Goal: Communication & Community: Answer question/provide support

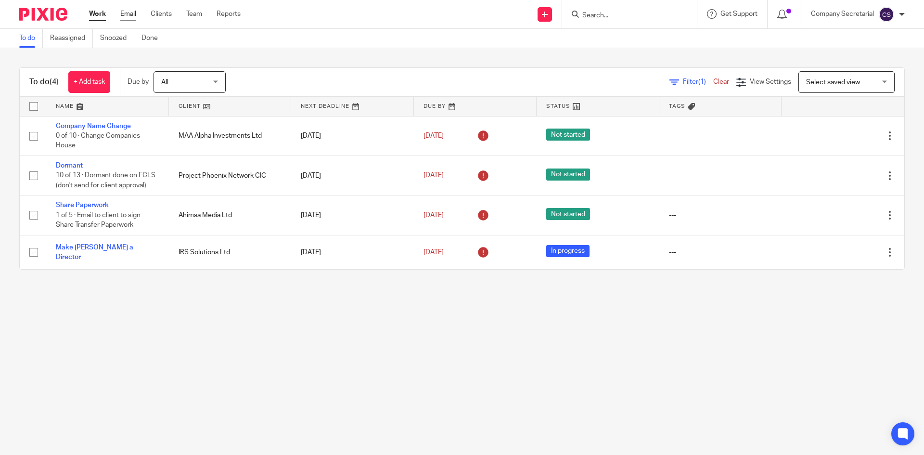
click at [132, 15] on link "Email" at bounding box center [128, 14] width 16 height 10
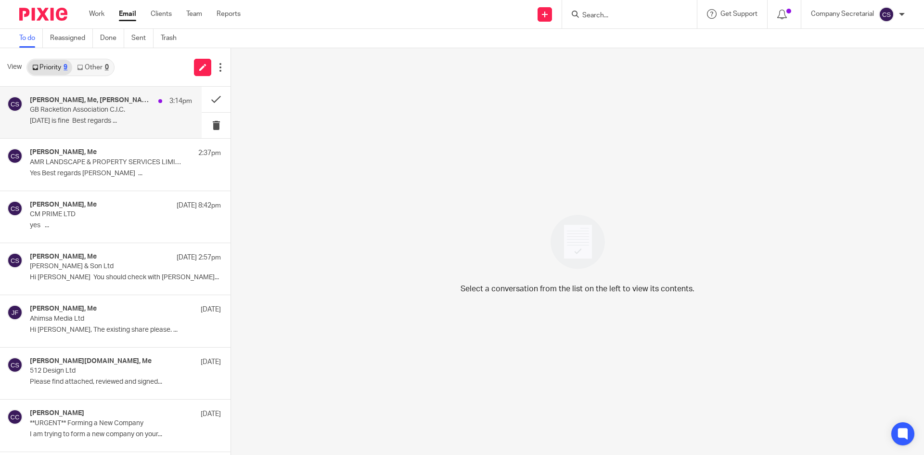
click at [148, 125] on p "[DATE] is fine Best regards ..." at bounding box center [111, 121] width 162 height 8
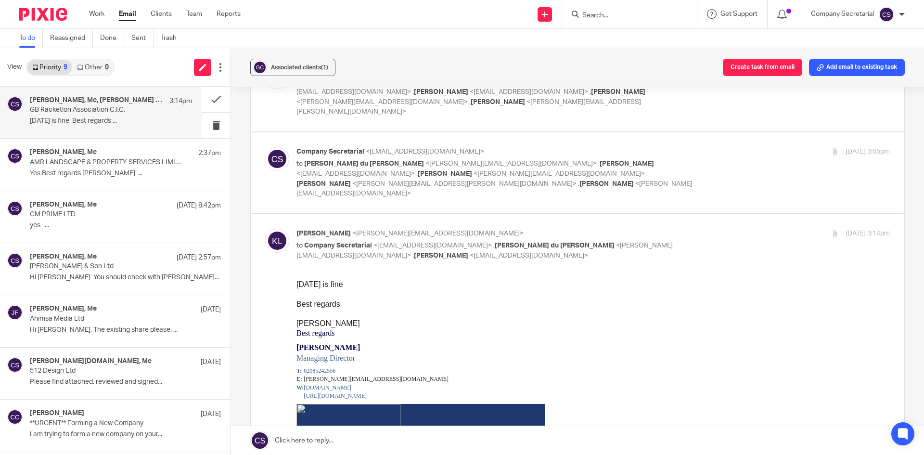
scroll to position [289, 0]
click at [383, 438] on link at bounding box center [577, 440] width 693 height 29
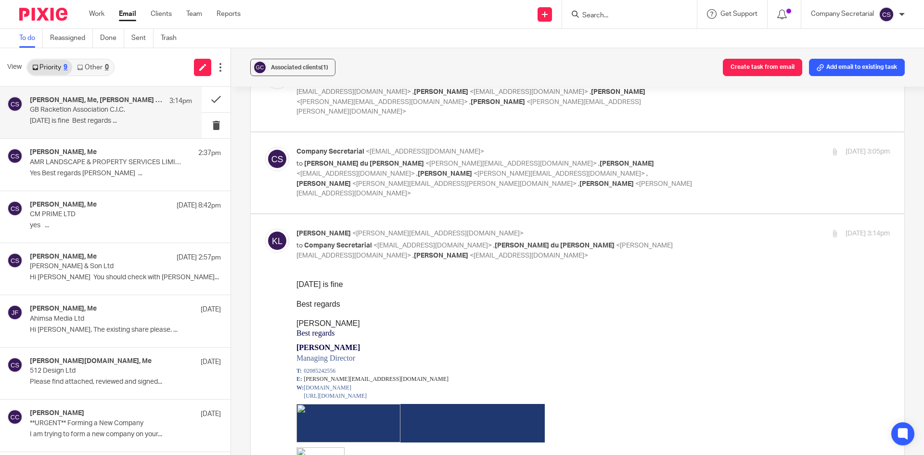
scroll to position [2172, 0]
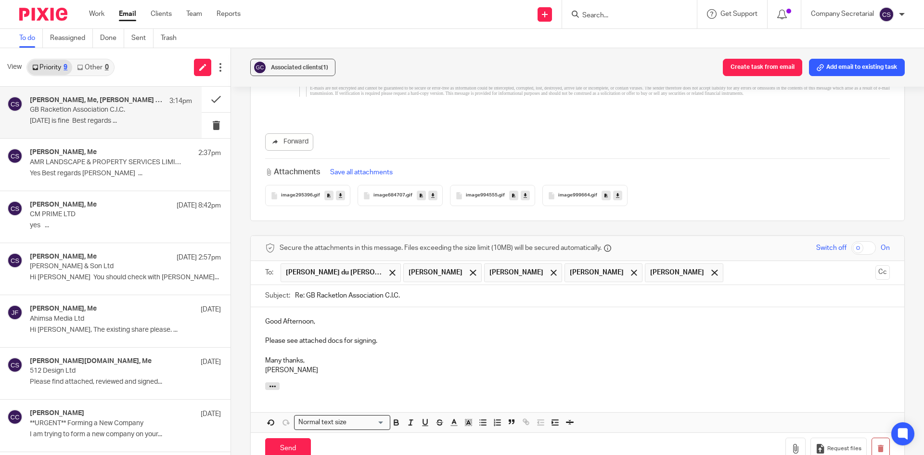
click at [784, 432] on div "Send You have unsaved changes Request files" at bounding box center [578, 448] width 654 height 32
click at [791, 444] on icon "button" at bounding box center [796, 449] width 10 height 10
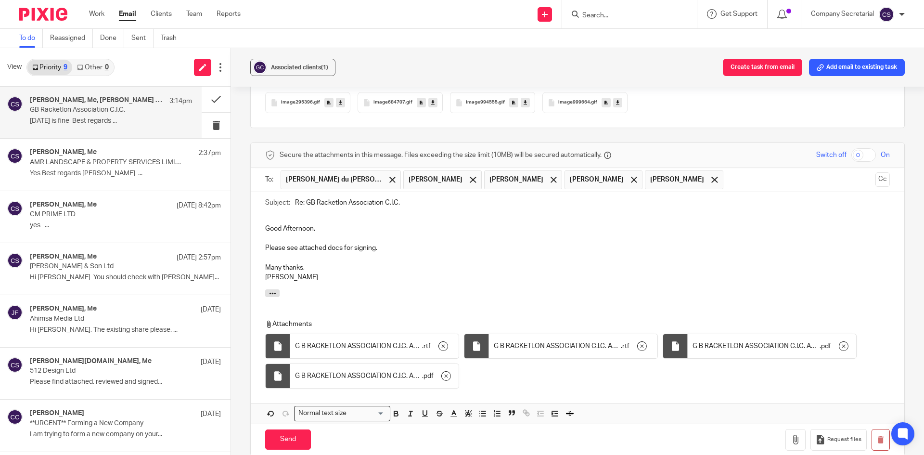
scroll to position [2269, 0]
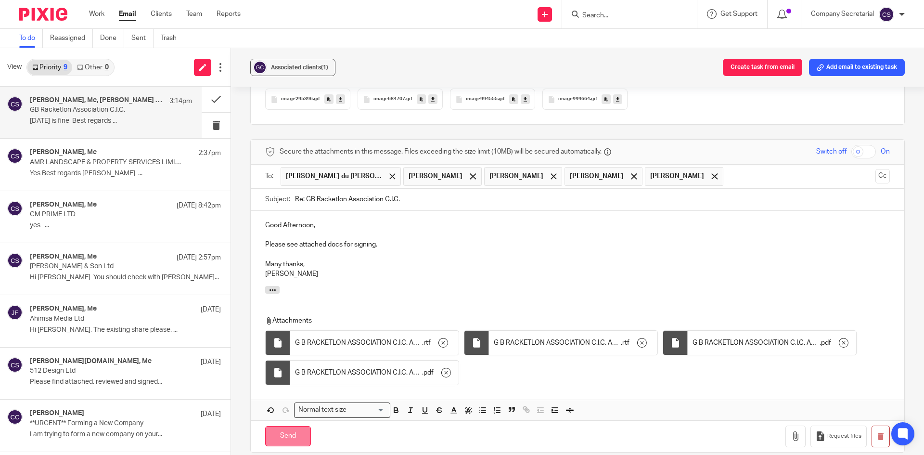
click at [303, 426] on input "Send" at bounding box center [288, 436] width 46 height 21
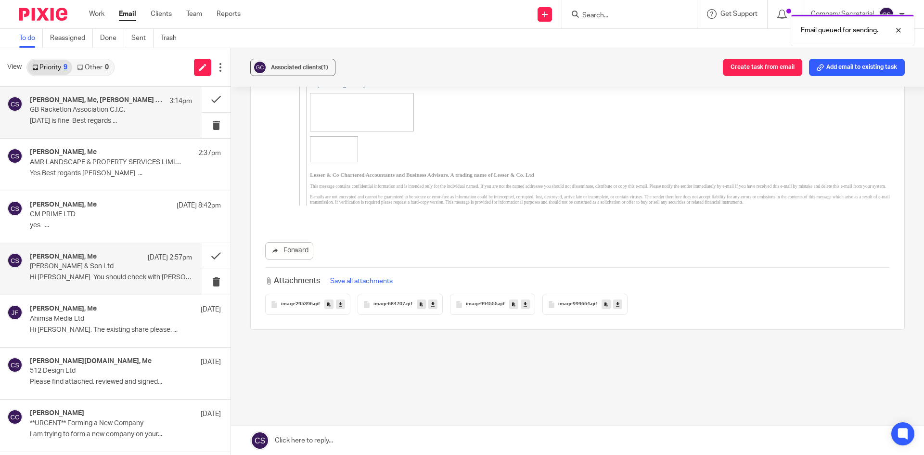
scroll to position [2004, 0]
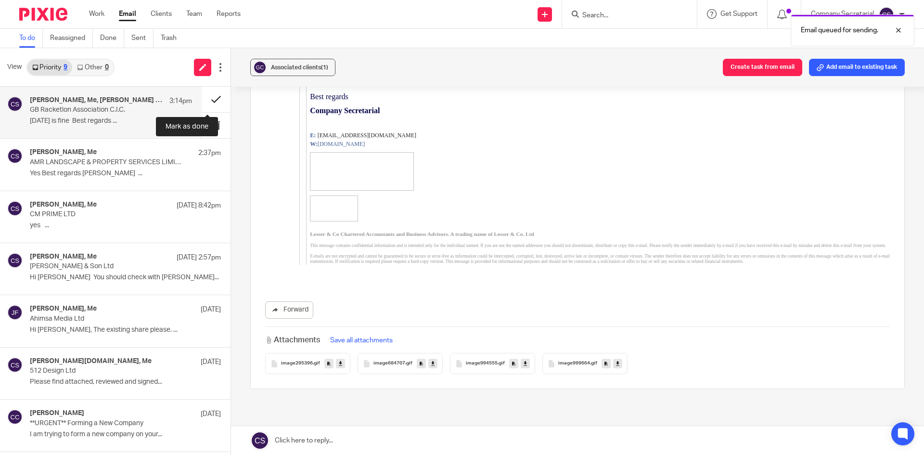
click at [202, 96] on button at bounding box center [216, 100] width 29 height 26
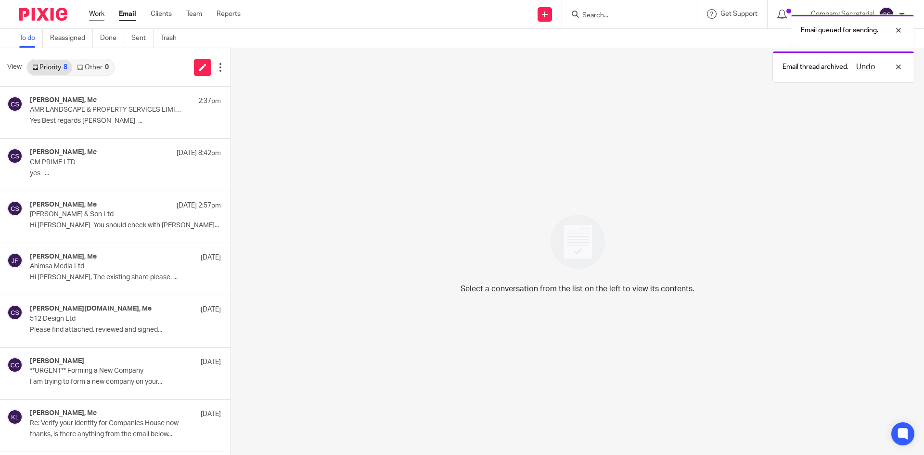
click at [102, 14] on link "Work" at bounding box center [96, 14] width 15 height 10
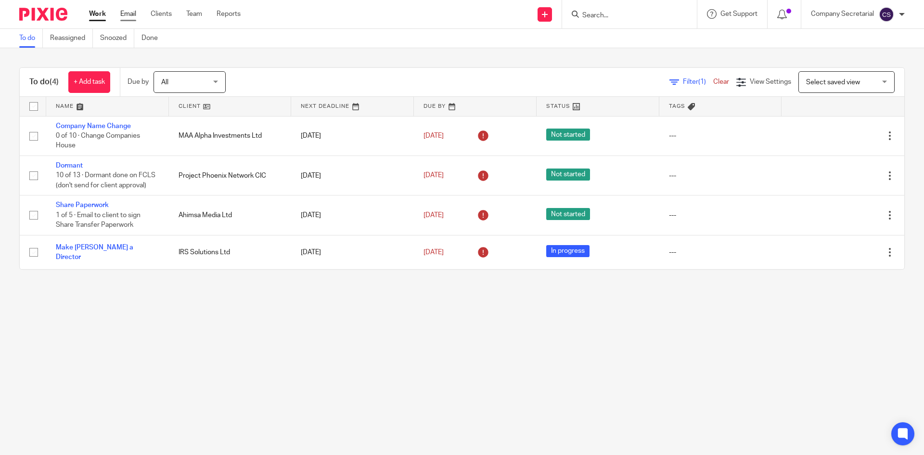
click at [129, 14] on link "Email" at bounding box center [128, 14] width 16 height 10
